Goal: Book appointment/travel/reservation

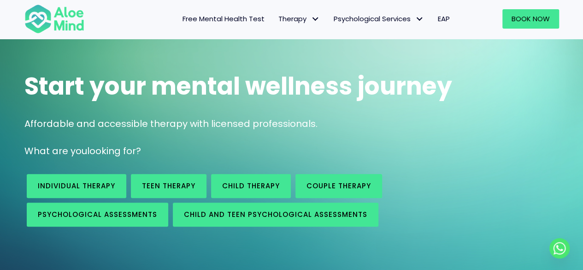
scroll to position [92, 0]
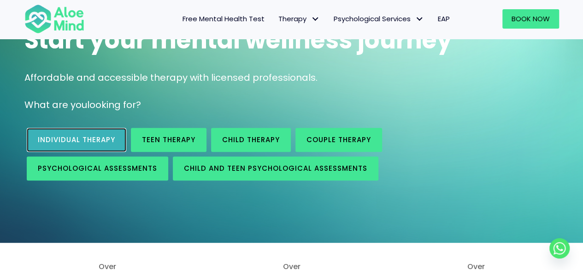
click at [110, 136] on span "Individual therapy" at bounding box center [76, 140] width 77 height 10
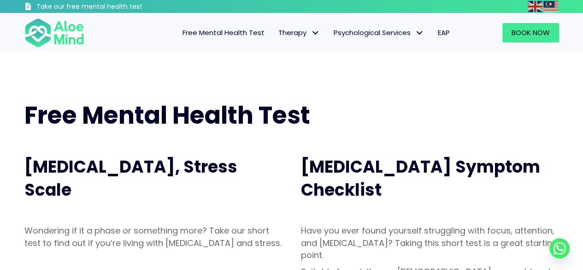
scroll to position [230, 0]
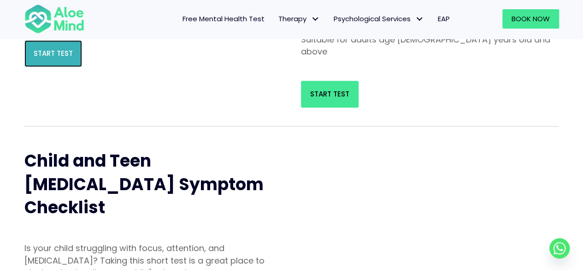
click at [64, 67] on link "Start Test" at bounding box center [53, 53] width 58 height 27
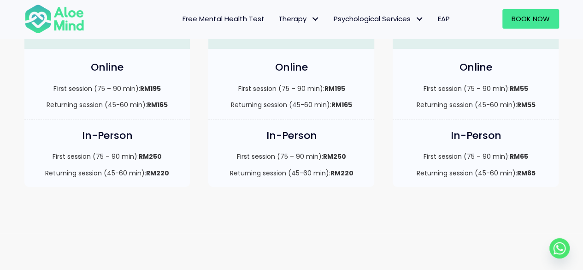
scroll to position [276, 0]
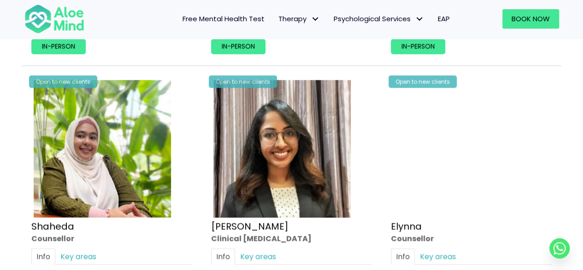
scroll to position [876, 0]
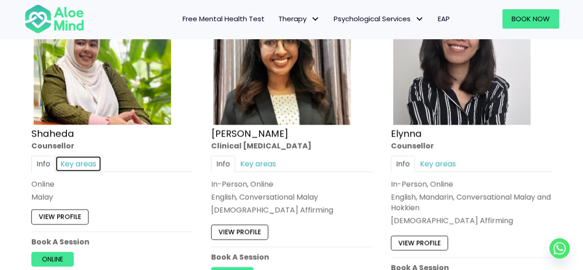
click at [78, 165] on link "Key areas" at bounding box center [78, 164] width 46 height 16
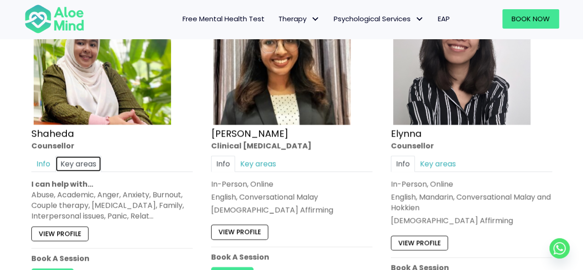
scroll to position [922, 0]
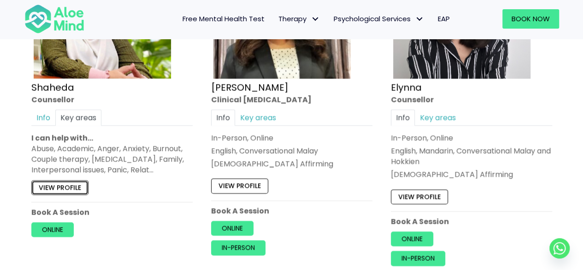
click at [63, 187] on link "View profile" at bounding box center [59, 187] width 57 height 15
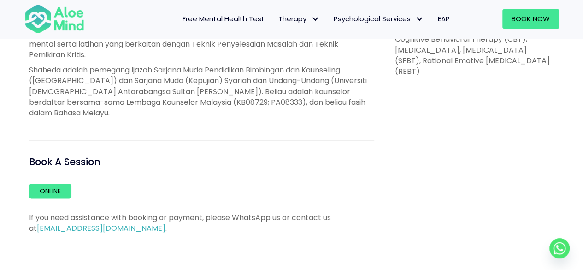
scroll to position [553, 0]
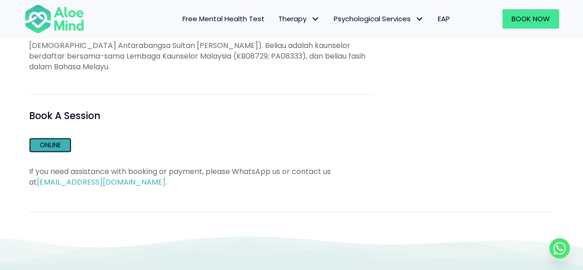
click at [68, 139] on link "Online" at bounding box center [50, 144] width 42 height 15
